Goal: Task Accomplishment & Management: Manage account settings

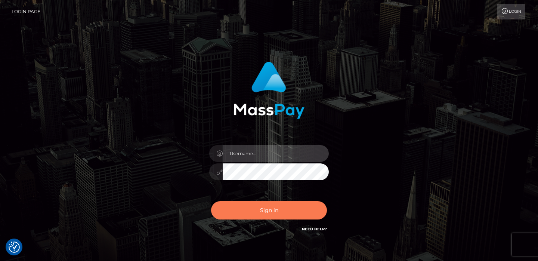
type input "mail@brigittehendriks.nl"
click at [251, 210] on button "Sign in" at bounding box center [269, 210] width 116 height 18
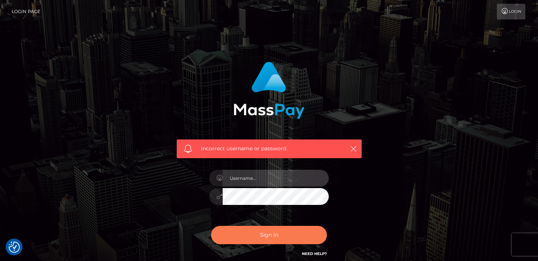
type input "[EMAIL_ADDRESS][DOMAIN_NAME]"
click at [260, 234] on button "Sign in" at bounding box center [269, 235] width 116 height 18
